Goal: Transaction & Acquisition: Purchase product/service

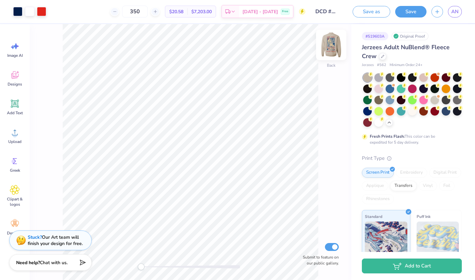
click at [332, 40] on img at bounding box center [331, 45] width 26 height 26
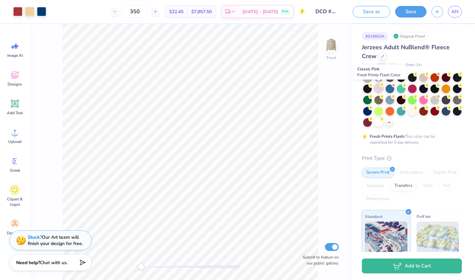
click at [377, 86] on div at bounding box center [378, 88] width 9 height 9
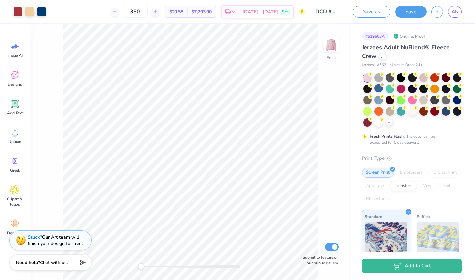
drag, startPoint x: 412, startPoint y: 112, endPoint x: 391, endPoint y: 133, distance: 29.8
click at [412, 112] on div at bounding box center [412, 111] width 9 height 9
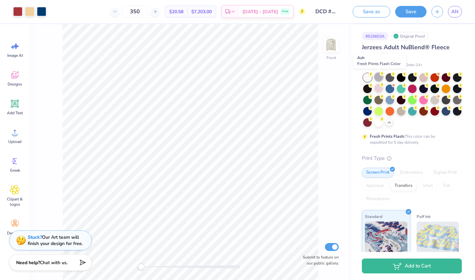
click at [379, 78] on div at bounding box center [378, 77] width 9 height 9
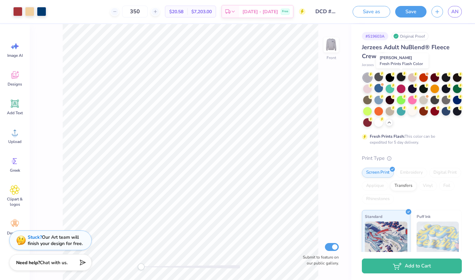
click at [402, 78] on div at bounding box center [401, 77] width 9 height 9
click at [332, 41] on img at bounding box center [331, 45] width 26 height 26
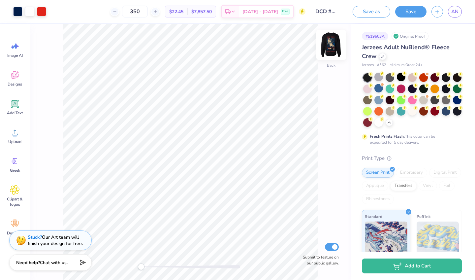
click at [330, 45] on img at bounding box center [331, 45] width 26 height 26
click at [444, 78] on div at bounding box center [445, 77] width 9 height 9
click at [333, 45] on img at bounding box center [331, 45] width 26 height 26
click at [333, 42] on img at bounding box center [331, 45] width 26 height 26
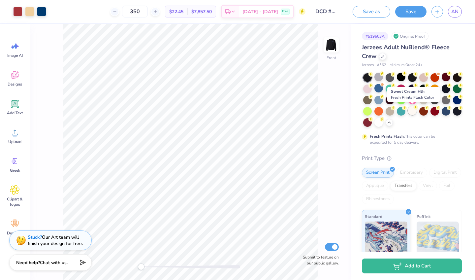
click at [412, 111] on div at bounding box center [412, 110] width 9 height 9
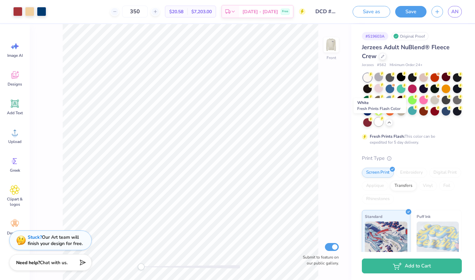
click at [380, 122] on div at bounding box center [378, 121] width 9 height 9
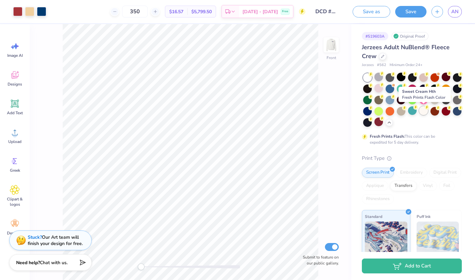
click at [425, 112] on div at bounding box center [423, 110] width 9 height 9
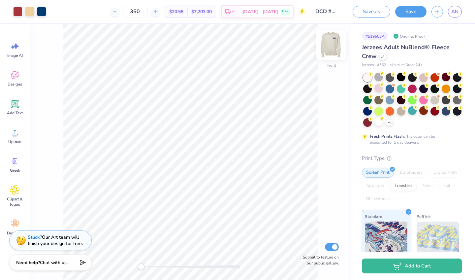
click at [336, 45] on img at bounding box center [331, 45] width 26 height 26
click at [336, 46] on img at bounding box center [331, 45] width 26 height 26
click at [383, 57] on icon at bounding box center [382, 55] width 3 height 3
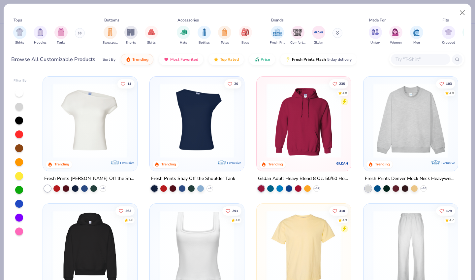
click at [79, 32] on icon at bounding box center [78, 33] width 1 height 2
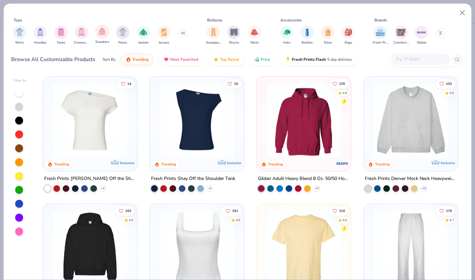
click at [101, 35] on img "filter for Sweaters" at bounding box center [102, 32] width 8 height 8
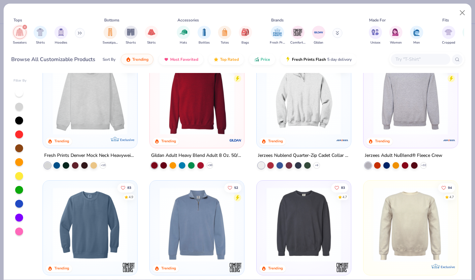
scroll to position [7, 0]
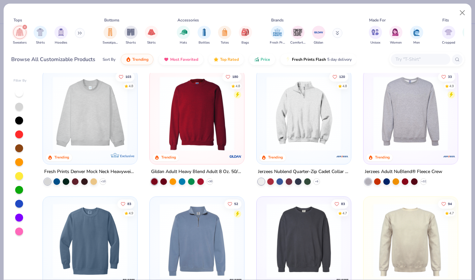
click at [301, 110] on img at bounding box center [303, 113] width 81 height 75
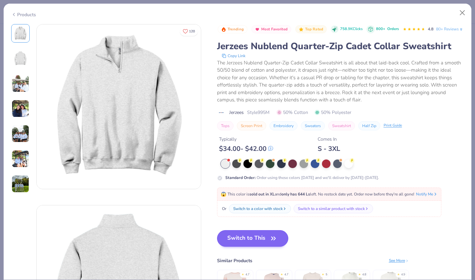
click at [267, 246] on button "Switch to This" at bounding box center [253, 238] width 72 height 16
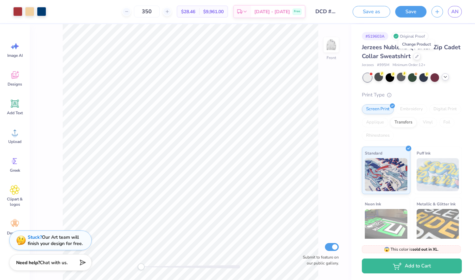
click at [445, 79] on div at bounding box center [444, 76] width 7 height 7
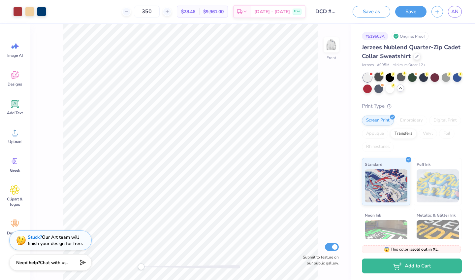
click at [380, 75] on div at bounding box center [378, 77] width 9 height 9
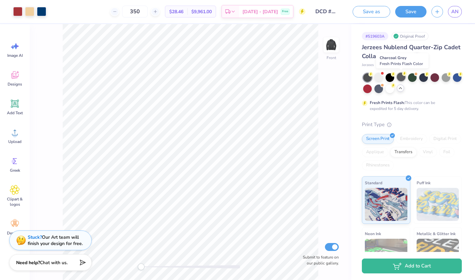
click at [402, 77] on div at bounding box center [401, 77] width 9 height 9
click at [336, 46] on img at bounding box center [331, 45] width 26 height 26
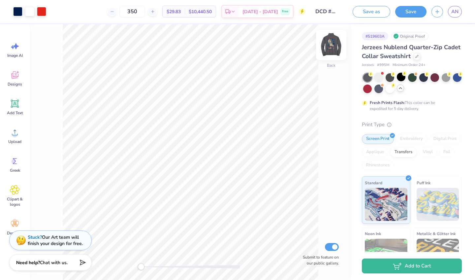
click at [331, 46] on img at bounding box center [331, 45] width 26 height 26
click at [426, 80] on div at bounding box center [423, 77] width 9 height 9
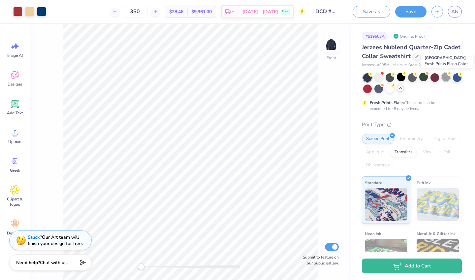
click at [446, 78] on div at bounding box center [445, 77] width 9 height 9
click at [333, 55] on img at bounding box center [331, 45] width 26 height 26
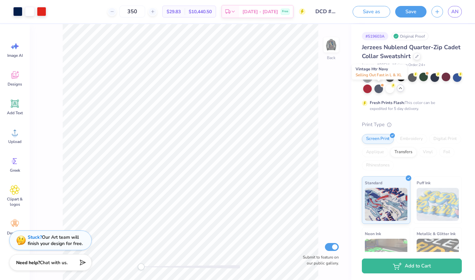
click at [381, 88] on div at bounding box center [378, 88] width 9 height 9
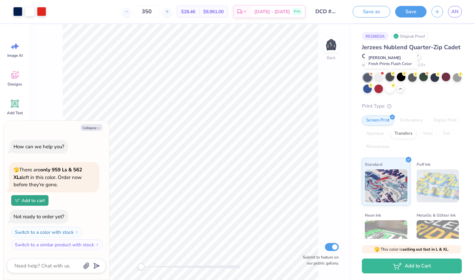
click at [390, 76] on div at bounding box center [389, 77] width 9 height 9
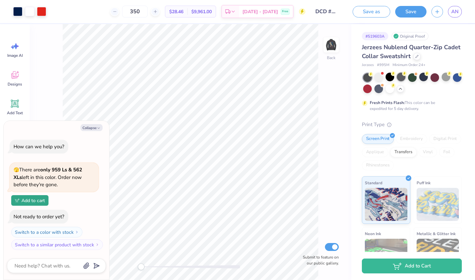
click at [402, 77] on div at bounding box center [401, 77] width 9 height 9
click at [91, 127] on button "Collapse" at bounding box center [91, 127] width 22 height 7
type textarea "x"
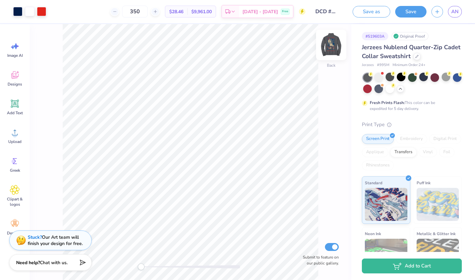
click at [331, 44] on img at bounding box center [331, 45] width 26 height 26
click at [332, 44] on img at bounding box center [331, 45] width 26 height 26
click at [415, 57] on icon at bounding box center [416, 55] width 3 height 3
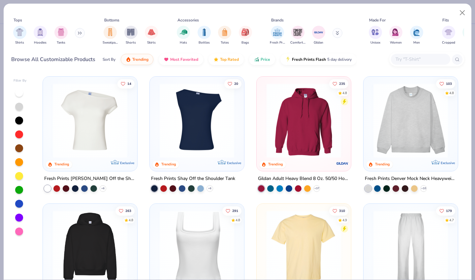
click at [78, 30] on button at bounding box center [80, 33] width 10 height 10
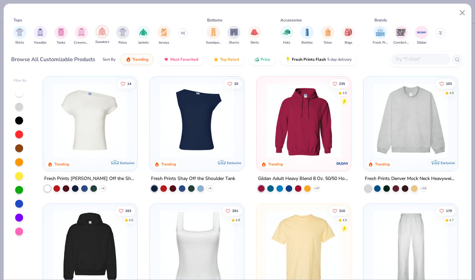
click at [105, 35] on img "filter for Sweaters" at bounding box center [102, 32] width 8 height 8
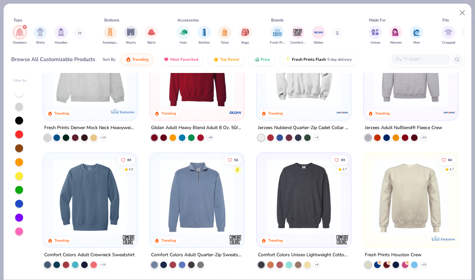
scroll to position [50, 0]
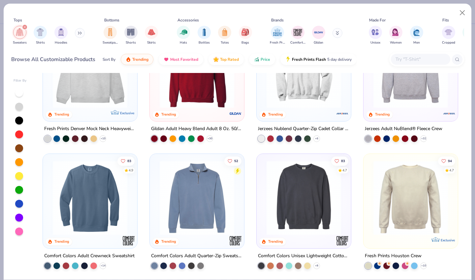
click at [95, 207] on img at bounding box center [89, 197] width 81 height 75
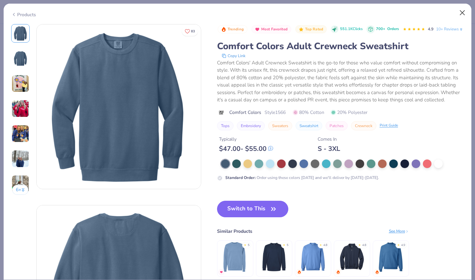
click at [461, 12] on button "Close" at bounding box center [462, 13] width 13 height 13
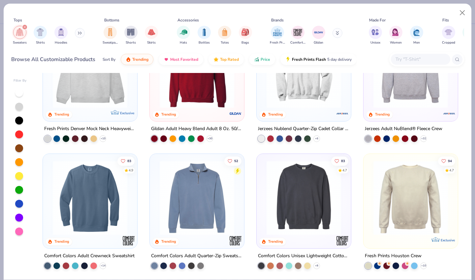
click at [187, 173] on img at bounding box center [196, 197] width 81 height 75
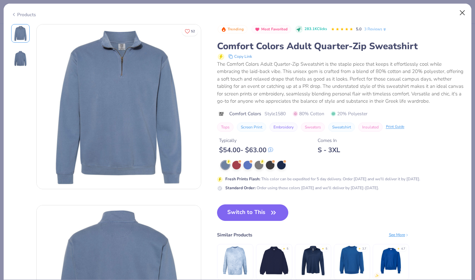
click at [464, 13] on button "Close" at bounding box center [462, 13] width 13 height 13
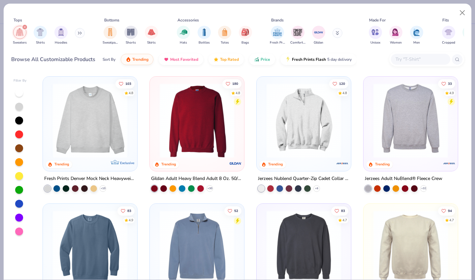
click at [191, 121] on img at bounding box center [196, 120] width 81 height 75
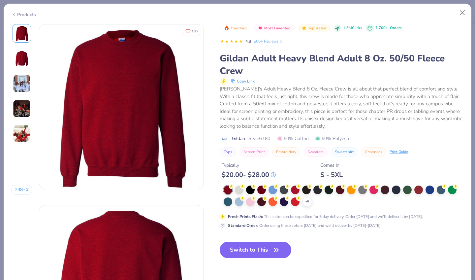
click at [268, 233] on div "Trending Most Favorited Top Rated 1.3M Clicks 7,700+ Orders 4.8 600+ Reviews Gi…" at bounding box center [342, 146] width 244 height 245
click at [268, 250] on button "Switch to This" at bounding box center [256, 249] width 72 height 16
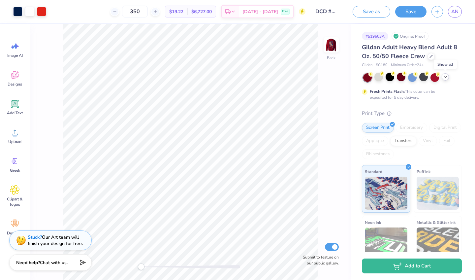
click at [446, 75] on icon at bounding box center [444, 76] width 5 height 5
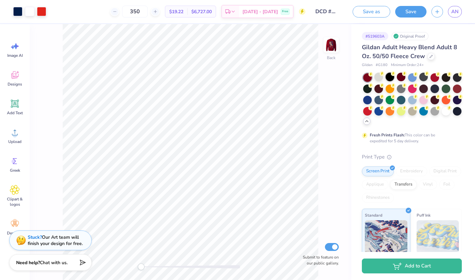
click at [387, 78] on div at bounding box center [389, 77] width 9 height 9
click at [390, 76] on div at bounding box center [389, 77] width 9 height 9
click at [330, 44] on img at bounding box center [331, 45] width 26 height 26
click at [333, 45] on img at bounding box center [331, 45] width 26 height 26
click at [421, 77] on div at bounding box center [423, 77] width 9 height 9
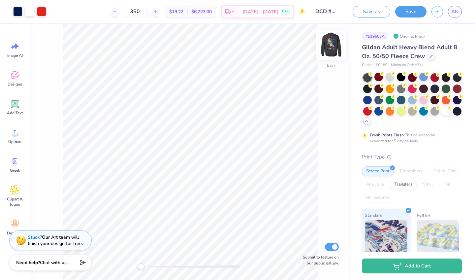
click at [333, 46] on img at bounding box center [331, 45] width 26 height 26
click at [333, 46] on img at bounding box center [330, 44] width 13 height 13
click at [400, 89] on div at bounding box center [401, 88] width 9 height 9
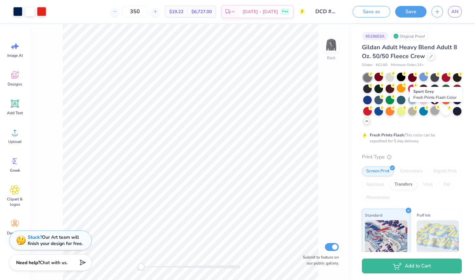
click at [435, 113] on div at bounding box center [434, 110] width 9 height 9
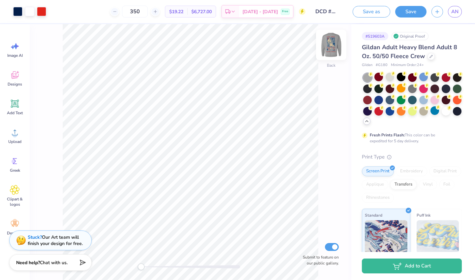
click at [331, 48] on img at bounding box center [331, 45] width 26 height 26
click at [330, 46] on img at bounding box center [331, 45] width 26 height 26
click at [422, 110] on div at bounding box center [423, 110] width 9 height 9
click at [424, 100] on div at bounding box center [423, 99] width 9 height 9
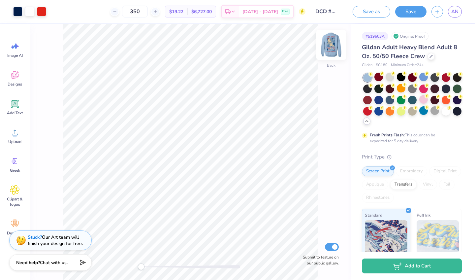
click at [329, 50] on img at bounding box center [331, 45] width 26 height 26
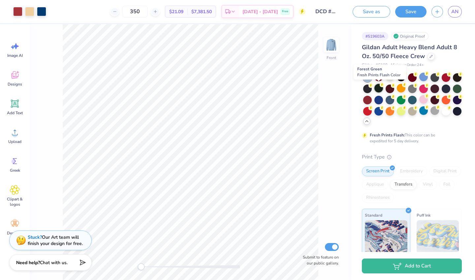
click at [378, 88] on div at bounding box center [378, 88] width 9 height 9
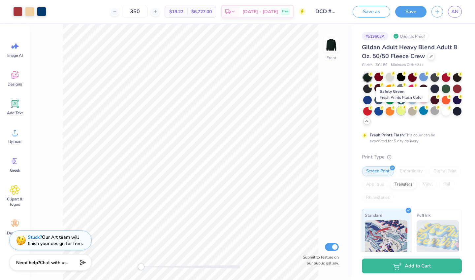
click at [402, 111] on div at bounding box center [401, 110] width 9 height 9
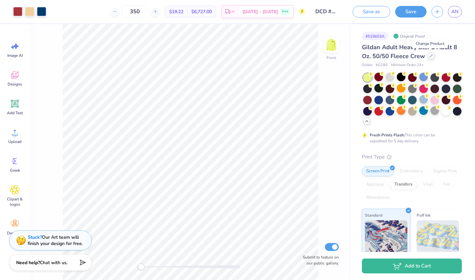
click at [430, 55] on icon at bounding box center [430, 55] width 3 height 3
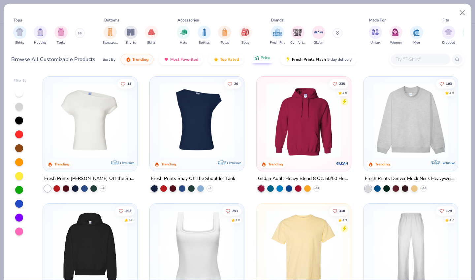
click at [79, 34] on icon at bounding box center [78, 33] width 1 height 2
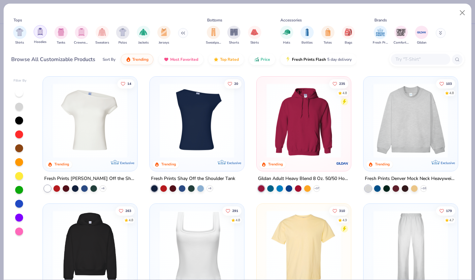
click at [42, 35] on img "filter for Hoodies" at bounding box center [40, 32] width 7 height 8
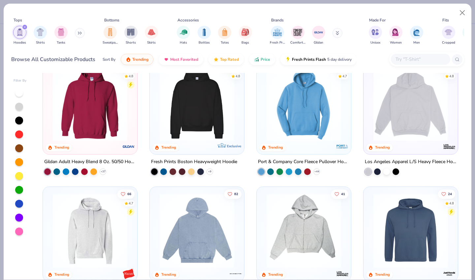
scroll to position [9, 0]
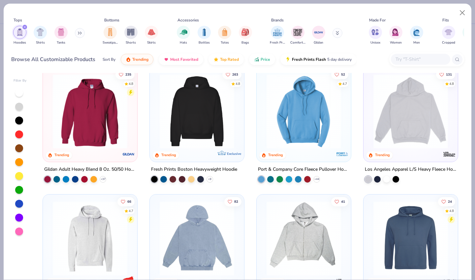
click at [78, 37] on button at bounding box center [80, 33] width 10 height 10
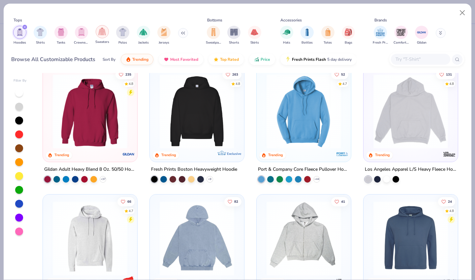
click at [106, 33] on img "filter for Sweaters" at bounding box center [102, 32] width 8 height 8
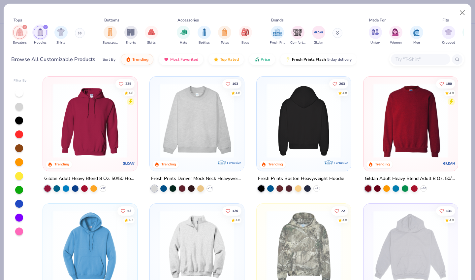
click at [322, 128] on img at bounding box center [303, 120] width 81 height 75
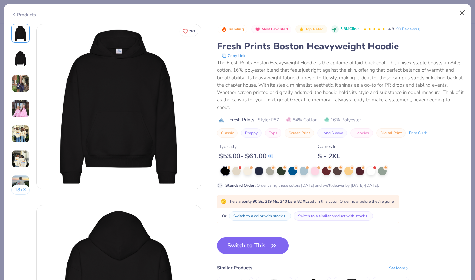
click at [464, 12] on button "Close" at bounding box center [462, 13] width 13 height 13
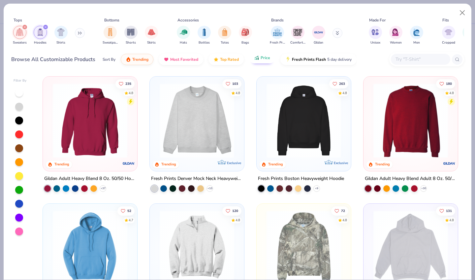
click at [262, 56] on span "Price" at bounding box center [265, 57] width 10 height 5
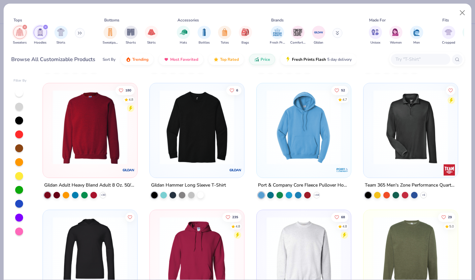
scroll to position [105, 0]
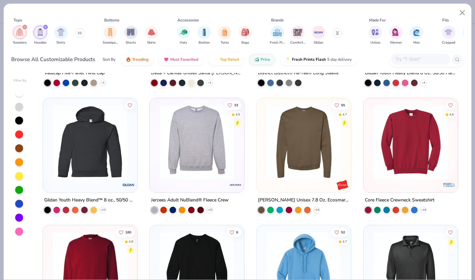
click at [207, 144] on img at bounding box center [196, 142] width 81 height 75
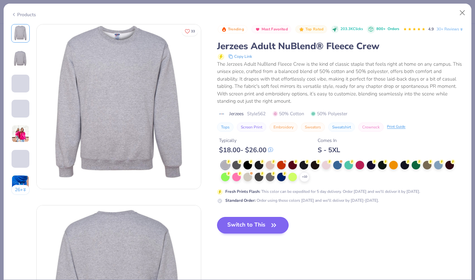
click at [278, 229] on icon "button" at bounding box center [273, 224] width 9 height 9
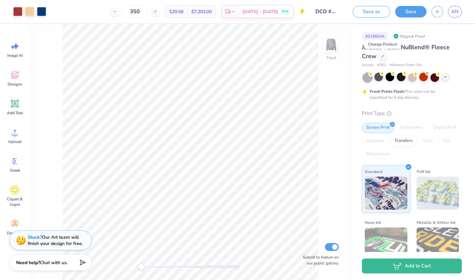
click at [443, 78] on icon at bounding box center [444, 76] width 5 height 5
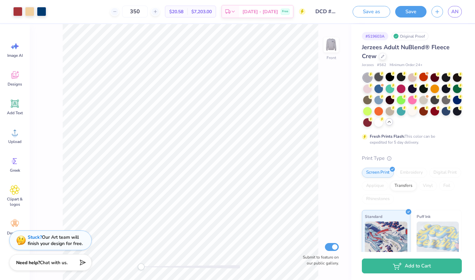
click at [377, 77] on div at bounding box center [378, 77] width 9 height 9
click at [337, 52] on img at bounding box center [331, 45] width 26 height 26
click at [411, 78] on div at bounding box center [412, 77] width 9 height 9
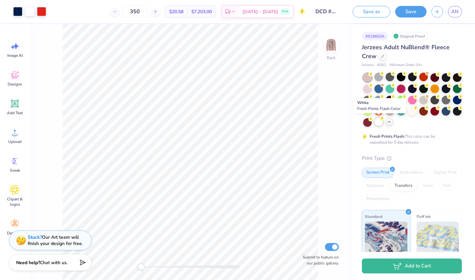
click at [380, 122] on div at bounding box center [378, 121] width 9 height 9
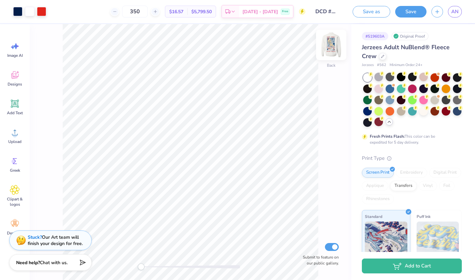
click at [335, 47] on img at bounding box center [331, 45] width 26 height 26
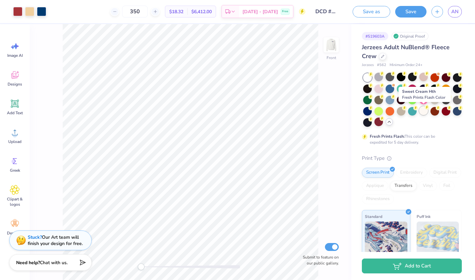
click at [423, 111] on div at bounding box center [423, 110] width 9 height 9
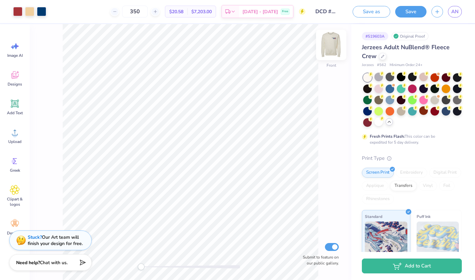
click at [333, 50] on img at bounding box center [331, 45] width 26 height 26
click at [329, 47] on img at bounding box center [331, 45] width 26 height 26
click at [379, 57] on div "Jerzees Adult NuBlend® Fleece Crew" at bounding box center [412, 52] width 100 height 18
click at [379, 55] on div "Jerzees Adult NuBlend® Fleece Crew" at bounding box center [412, 52] width 100 height 18
click at [381, 55] on icon at bounding box center [382, 55] width 3 height 3
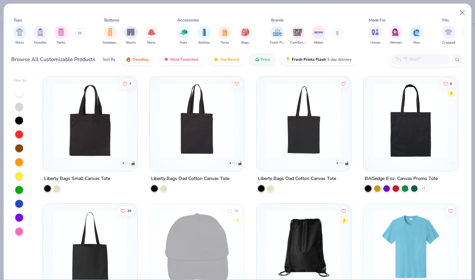
click at [78, 33] on button at bounding box center [80, 33] width 10 height 10
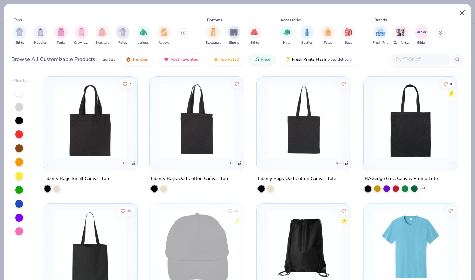
click at [462, 7] on button "Close" at bounding box center [462, 13] width 13 height 13
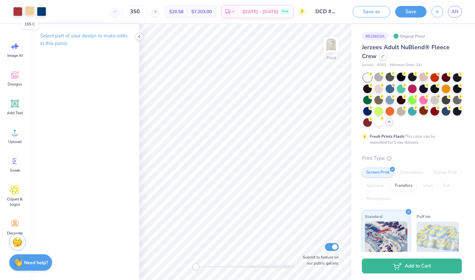
click at [32, 12] on div at bounding box center [29, 10] width 9 height 9
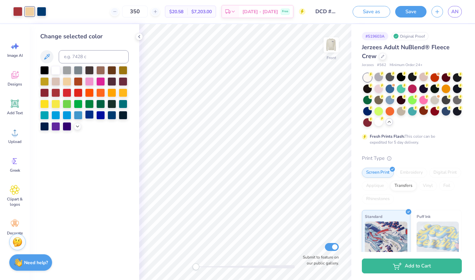
click at [91, 114] on div at bounding box center [89, 114] width 9 height 9
click at [57, 73] on div at bounding box center [55, 69] width 9 height 9
click at [43, 12] on div at bounding box center [41, 10] width 9 height 9
click at [138, 36] on icon at bounding box center [138, 36] width 5 height 5
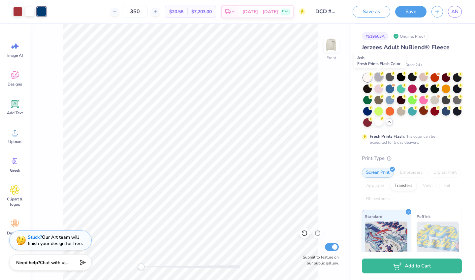
click at [379, 75] on div at bounding box center [378, 77] width 9 height 9
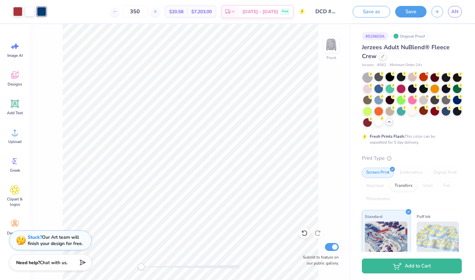
click at [393, 77] on div at bounding box center [389, 77] width 9 height 9
click at [400, 78] on div at bounding box center [401, 77] width 9 height 9
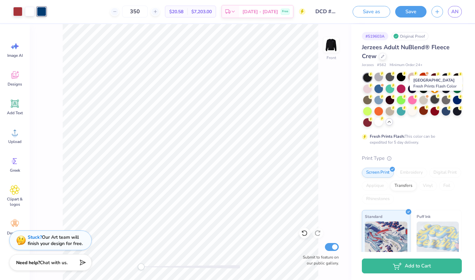
click at [437, 100] on div at bounding box center [434, 99] width 9 height 9
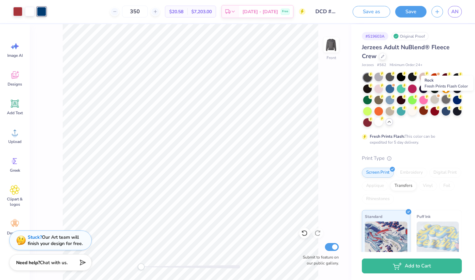
click at [443, 101] on div at bounding box center [445, 99] width 9 height 9
click at [336, 50] on img at bounding box center [331, 45] width 26 height 26
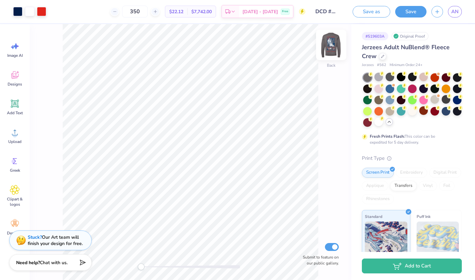
click at [329, 42] on img at bounding box center [331, 45] width 26 height 26
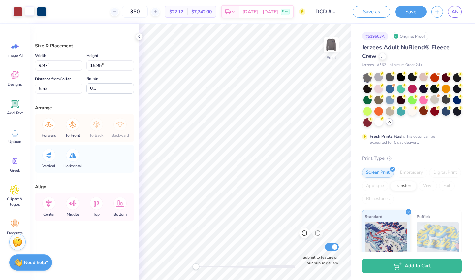
click at [31, 12] on div at bounding box center [29, 10] width 9 height 9
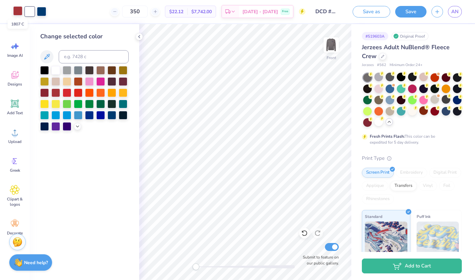
click at [17, 12] on div at bounding box center [17, 10] width 9 height 9
click at [90, 117] on div at bounding box center [89, 114] width 9 height 9
click at [43, 11] on div at bounding box center [41, 10] width 9 height 9
click at [69, 93] on div at bounding box center [67, 92] width 9 height 9
click at [30, 11] on div at bounding box center [29, 10] width 9 height 9
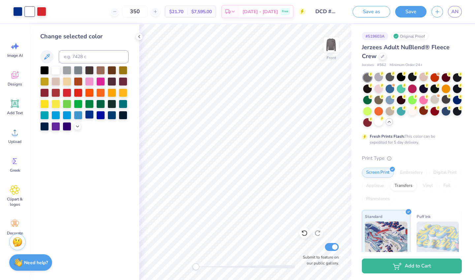
click at [91, 117] on div at bounding box center [89, 114] width 9 height 9
click at [36, 12] on div "Art colors 350 $20.58 Per Item $7,203.00 Total Est. Delivery [DATE] - [DATE] Fr…" at bounding box center [237, 11] width 475 height 23
click at [30, 11] on div at bounding box center [29, 10] width 9 height 9
click at [57, 70] on div at bounding box center [55, 69] width 9 height 9
click at [53, 14] on div "350 $20.58 Per Item $7,203.00 Total Est. Delivery [DATE] - [DATE] Free" at bounding box center [172, 11] width 266 height 23
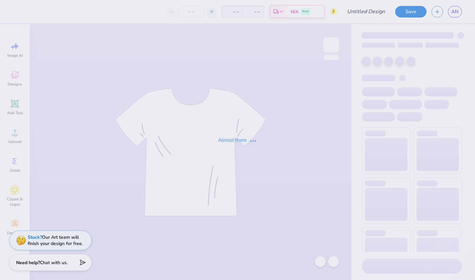
type input "DCD #2 b"
type input "350"
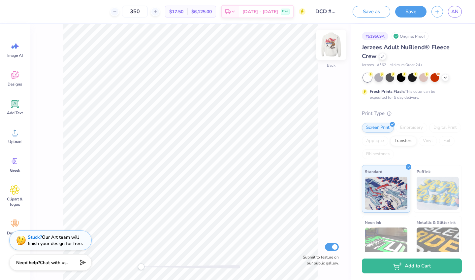
click at [328, 52] on img at bounding box center [331, 45] width 26 height 26
click at [328, 52] on div at bounding box center [330, 44] width 15 height 15
click at [339, 46] on img at bounding box center [331, 45] width 26 height 26
click at [18, 13] on div at bounding box center [17, 10] width 9 height 9
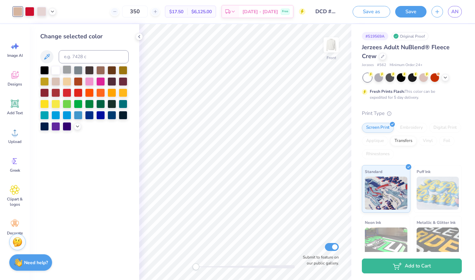
click at [66, 71] on div at bounding box center [67, 69] width 9 height 9
click at [32, 13] on div at bounding box center [29, 10] width 9 height 9
click at [55, 92] on div at bounding box center [55, 92] width 9 height 9
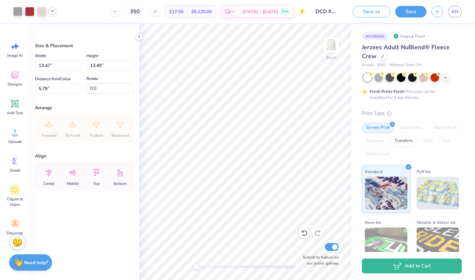
click at [53, 11] on icon at bounding box center [52, 10] width 5 height 5
click at [59, 27] on div at bounding box center [58, 27] width 9 height 9
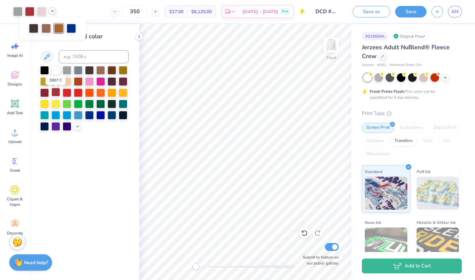
click at [56, 91] on div at bounding box center [55, 92] width 9 height 9
click at [61, 30] on div at bounding box center [58, 27] width 9 height 9
click at [46, 25] on div at bounding box center [46, 27] width 9 height 9
click at [87, 117] on div at bounding box center [89, 114] width 9 height 9
click at [32, 12] on div at bounding box center [29, 10] width 9 height 9
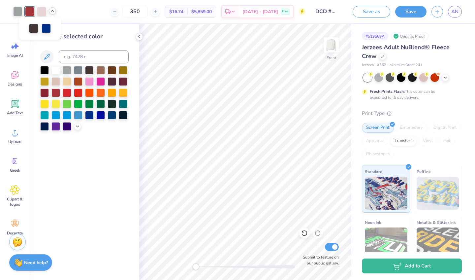
click at [53, 14] on div at bounding box center [52, 10] width 7 height 7
click at [52, 11] on icon at bounding box center [52, 10] width 5 height 5
click at [28, 9] on div at bounding box center [29, 11] width 9 height 9
click at [87, 116] on div at bounding box center [89, 114] width 9 height 9
click at [52, 11] on icon at bounding box center [52, 10] width 5 height 5
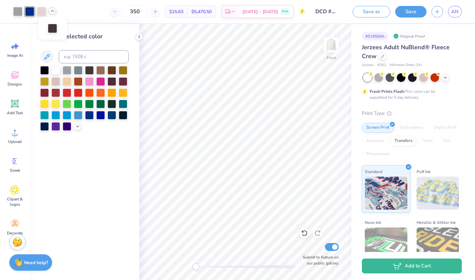
click at [89, 22] on div "350 $15.63 Per Item $5,470.50 Total Est. Delivery Oct 10 - 13 Free" at bounding box center [183, 11] width 244 height 23
click at [53, 9] on icon at bounding box center [52, 10] width 5 height 5
click at [53, 8] on div at bounding box center [52, 10] width 7 height 7
click at [53, 10] on icon at bounding box center [52, 10] width 5 height 5
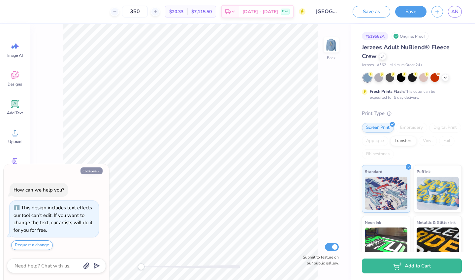
click at [98, 173] on icon "button" at bounding box center [99, 171] width 4 height 4
type textarea "x"
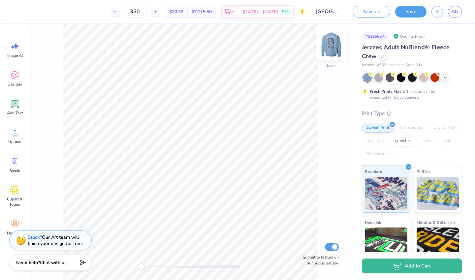
click at [330, 46] on img at bounding box center [331, 45] width 26 height 26
